Goal: Transaction & Acquisition: Purchase product/service

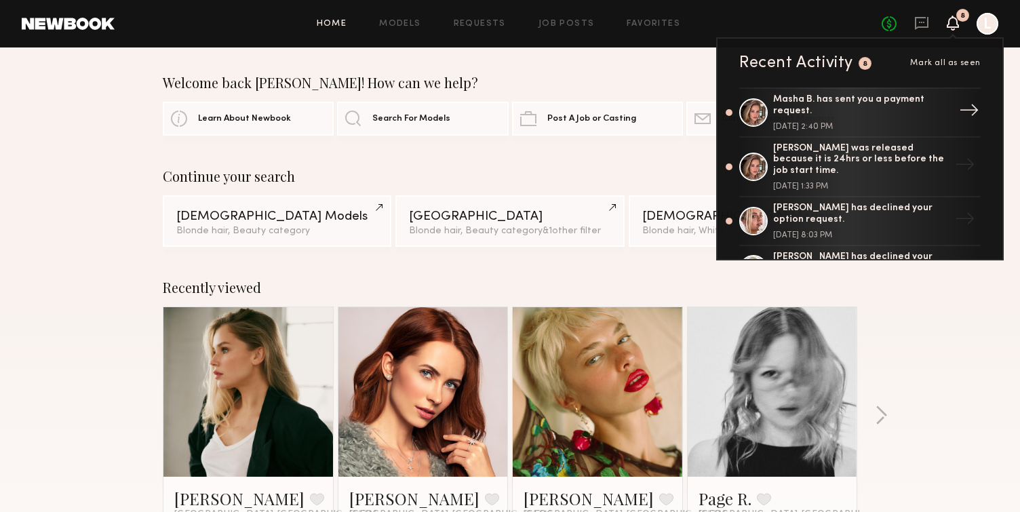
click at [829, 111] on div "Masha B. has sent you a payment request." at bounding box center [861, 105] width 176 height 23
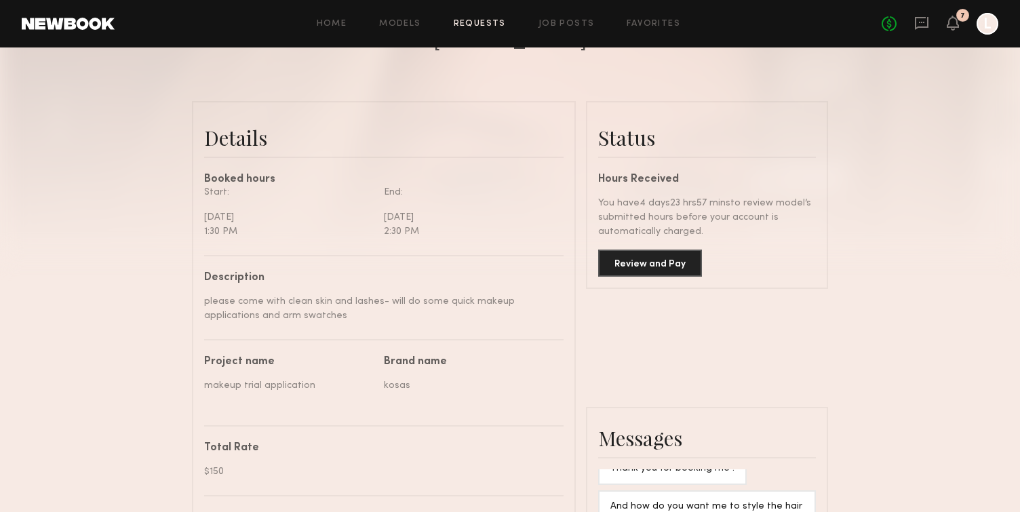
scroll to position [298, 0]
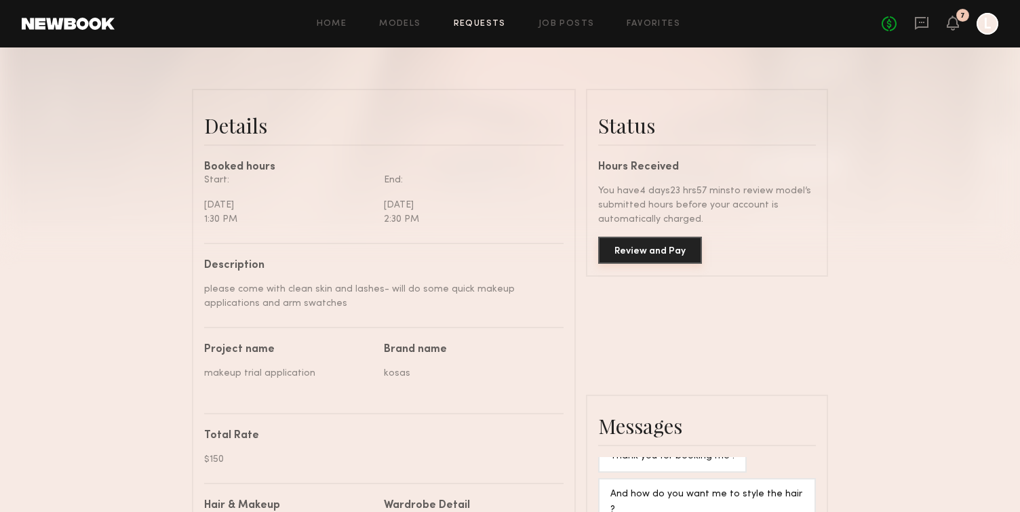
click at [653, 254] on button "Review and Pay" at bounding box center [650, 250] width 104 height 27
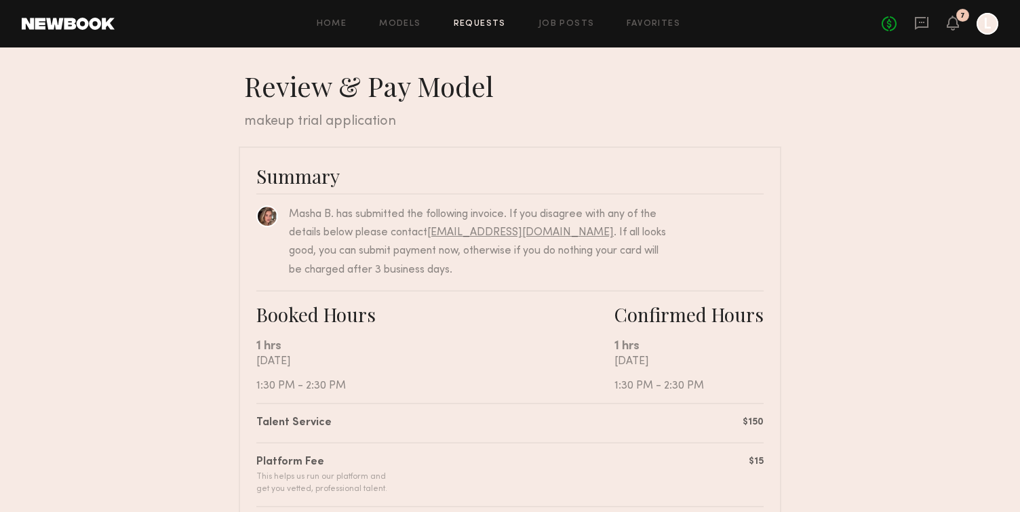
click at [650, 265] on div "Masha B. has submitted the following invoice. If you disagree with any of the d…" at bounding box center [479, 242] width 380 height 74
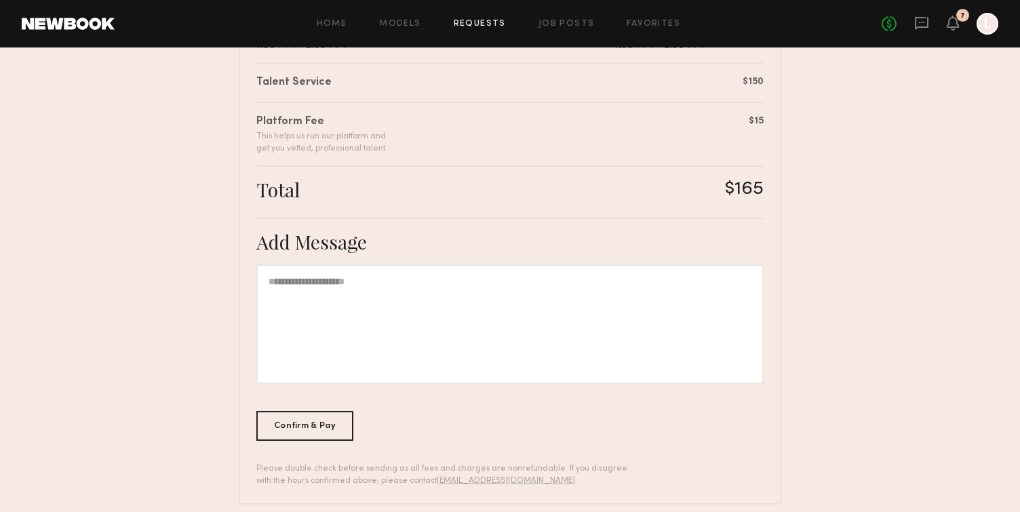
scroll to position [355, 0]
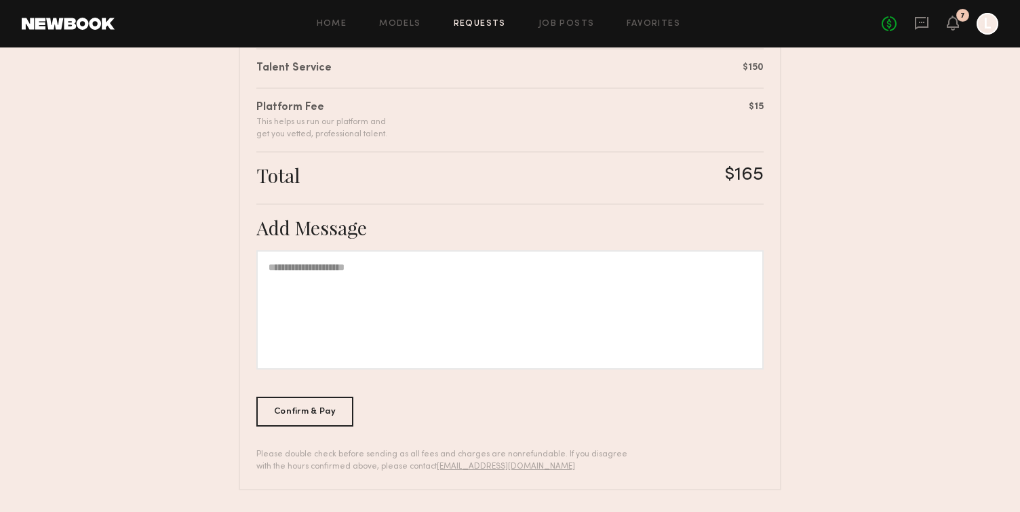
click at [650, 264] on div at bounding box center [509, 309] width 507 height 119
click at [345, 398] on div "Confirm & Pay" at bounding box center [304, 411] width 97 height 30
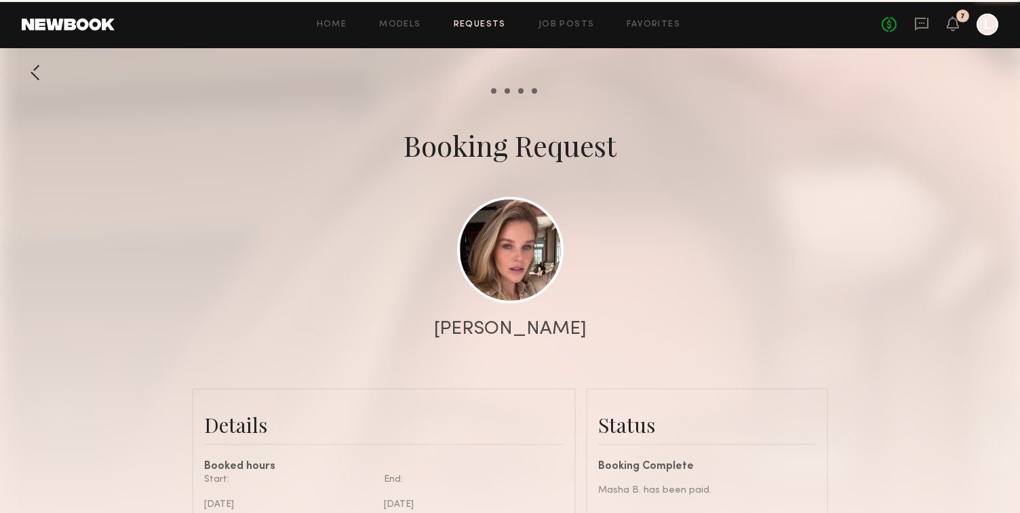
scroll to position [1179, 0]
